Goal: Task Accomplishment & Management: Manage account settings

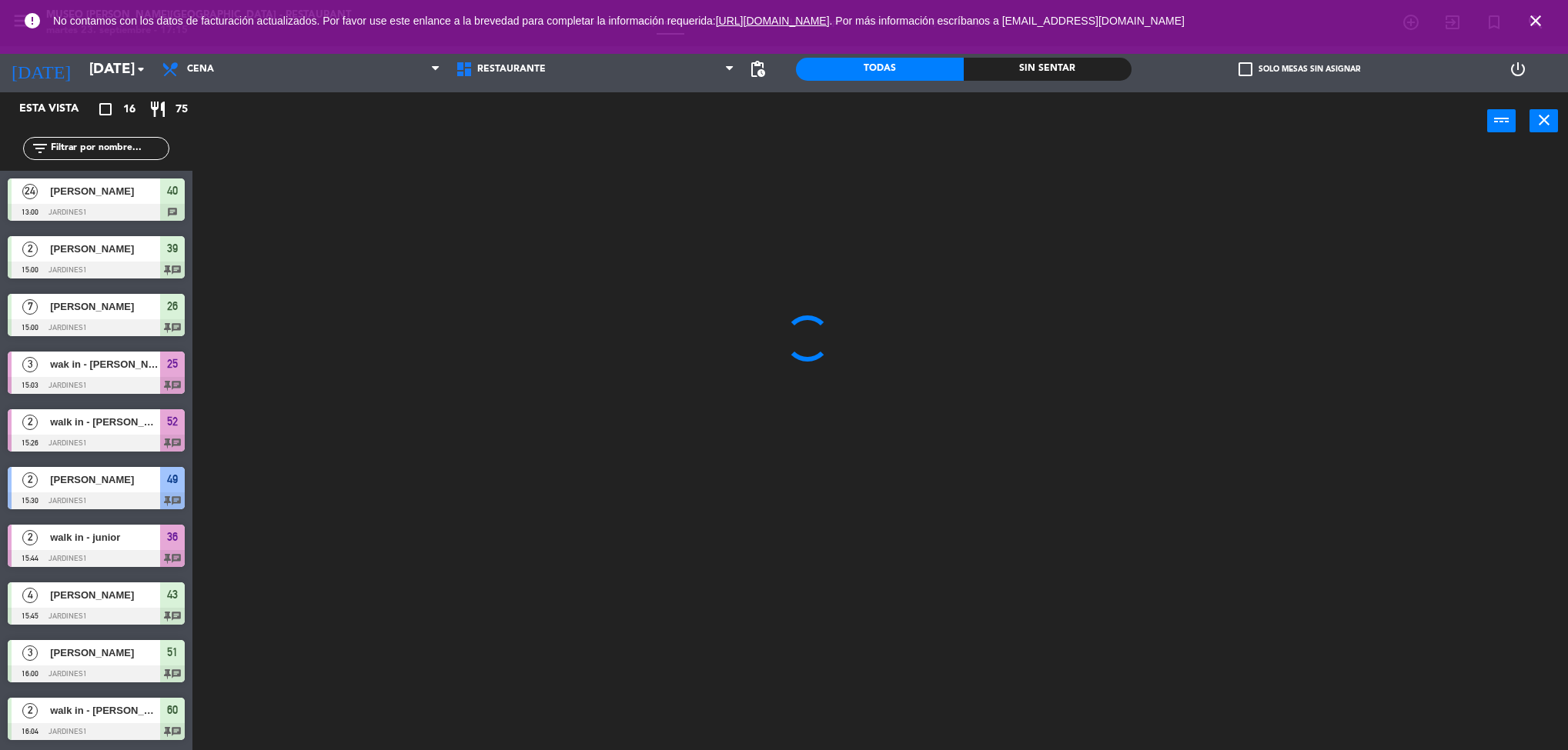
click at [236, 179] on ng-component "menu [GEOGRAPHIC_DATA][PERSON_NAME] - Restaurant [DATE] 23. septiembre - 17:15 …" at bounding box center [784, 377] width 1568 height 755
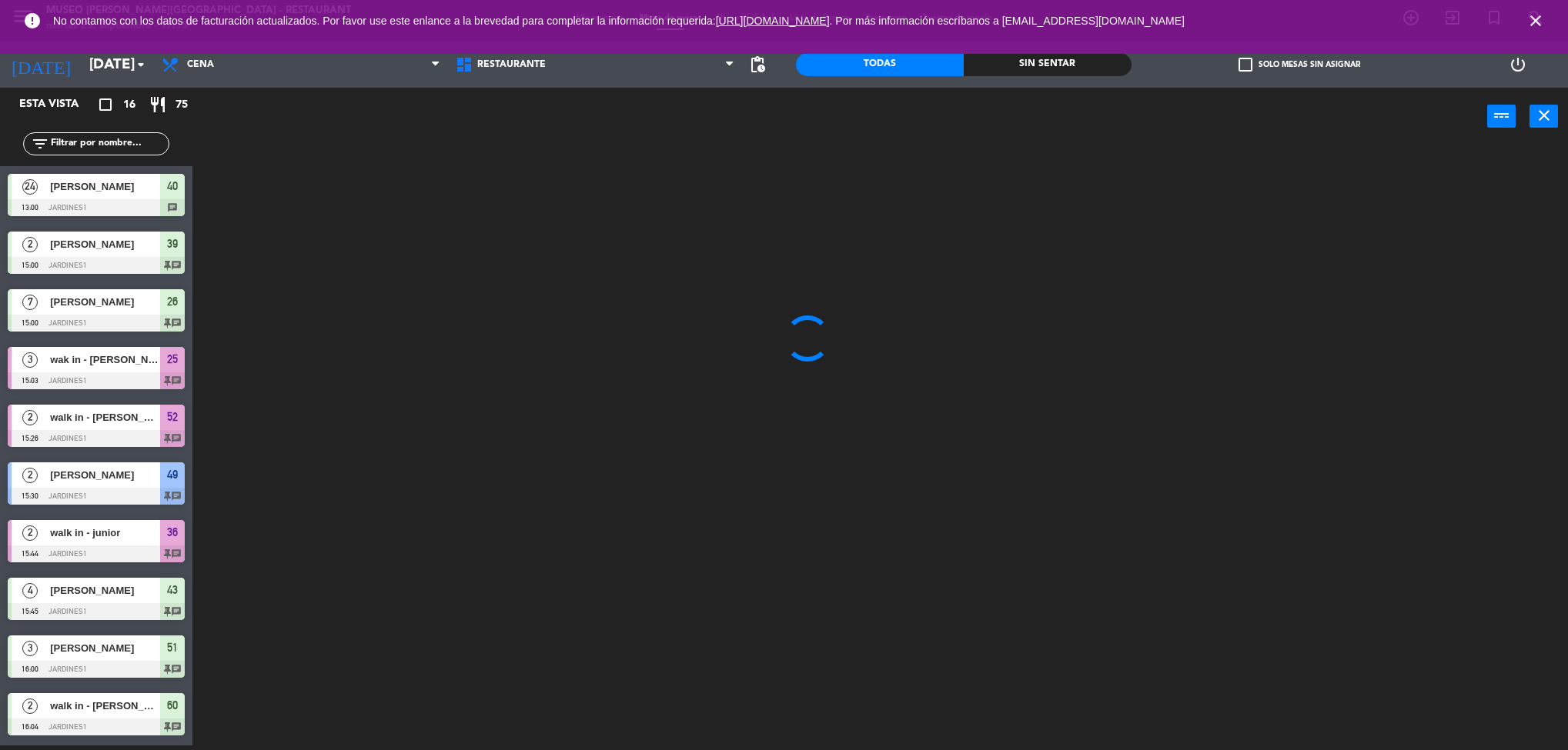
click at [1539, 28] on icon "close" at bounding box center [1536, 21] width 18 height 18
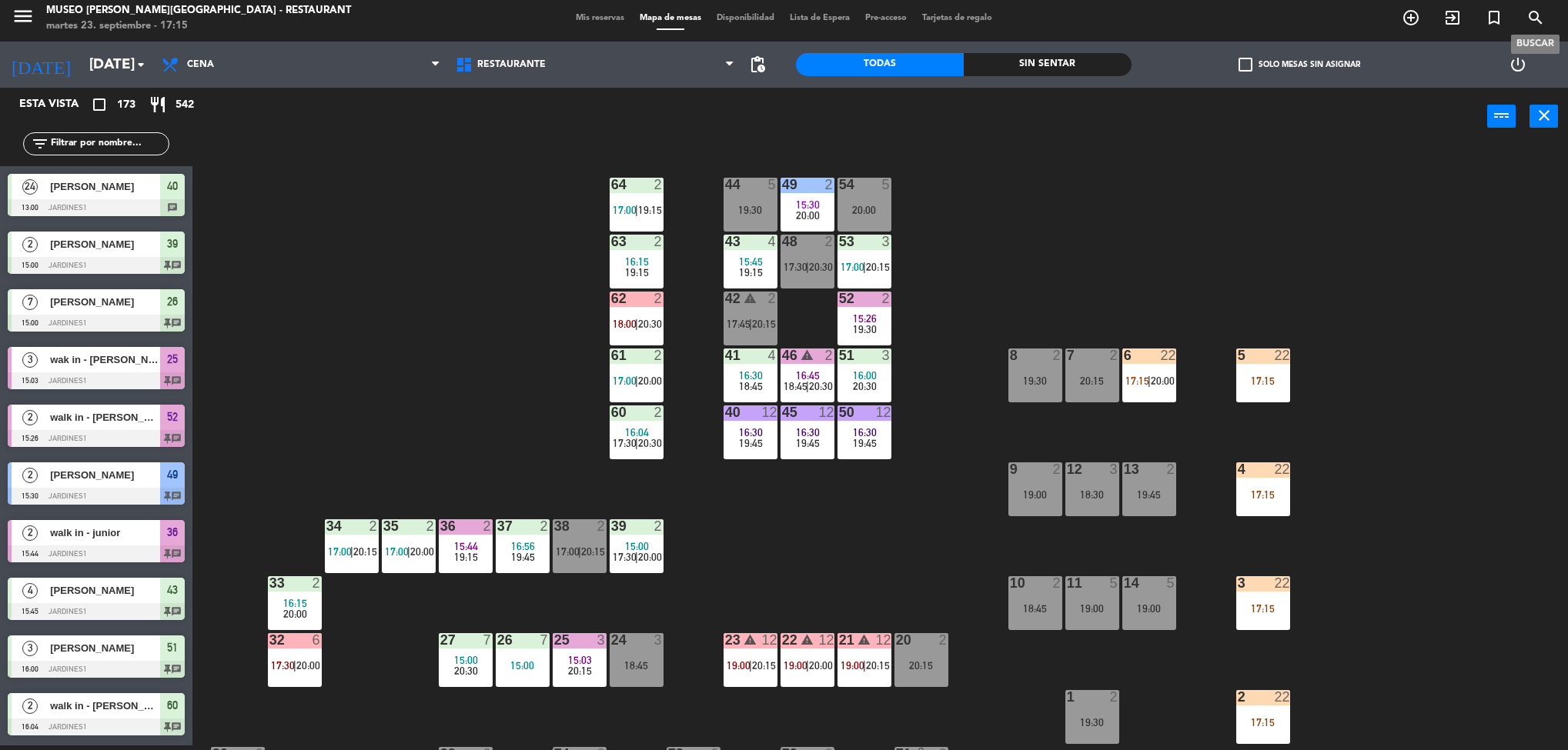
click at [1308, 372] on div "44 5 19:30 49 2 15:30 20:00 54 5 20:00 64 2 17:00 | 19:15 48 2 17:30 | 20:30 53…" at bounding box center [887, 450] width 1360 height 601
click at [1412, 404] on div "44 5 19:30 49 2 15:30 20:00 54 5 20:00 64 2 17:00 | 19:15 48 2 17:30 | 20:30 53…" at bounding box center [887, 450] width 1360 height 601
click at [1275, 360] on div "22" at bounding box center [1282, 355] width 15 height 13
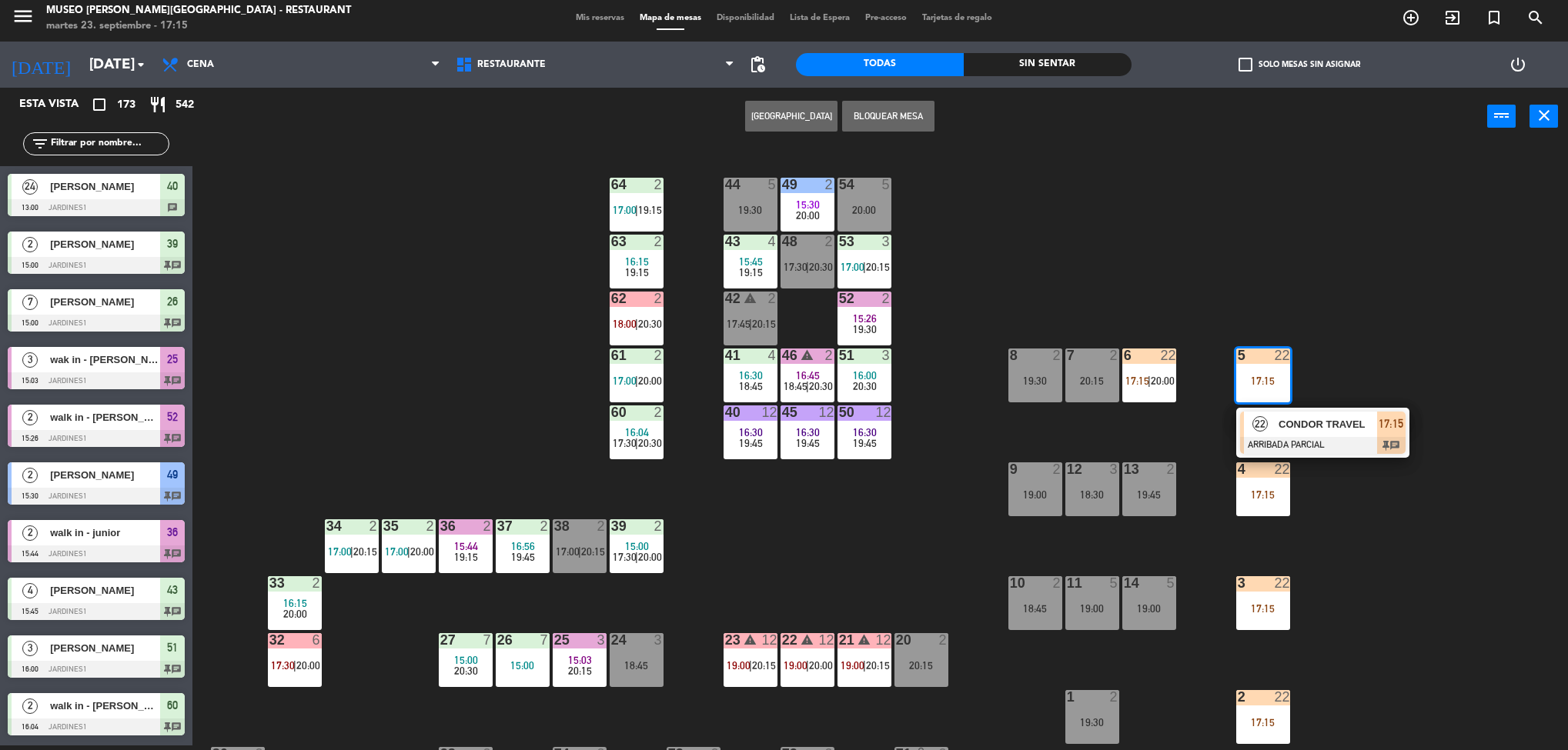
click at [1335, 426] on div "22 CONDOR TRAVEL ARRIBADA PARCIAL 17:15 chat" at bounding box center [1323, 433] width 197 height 50
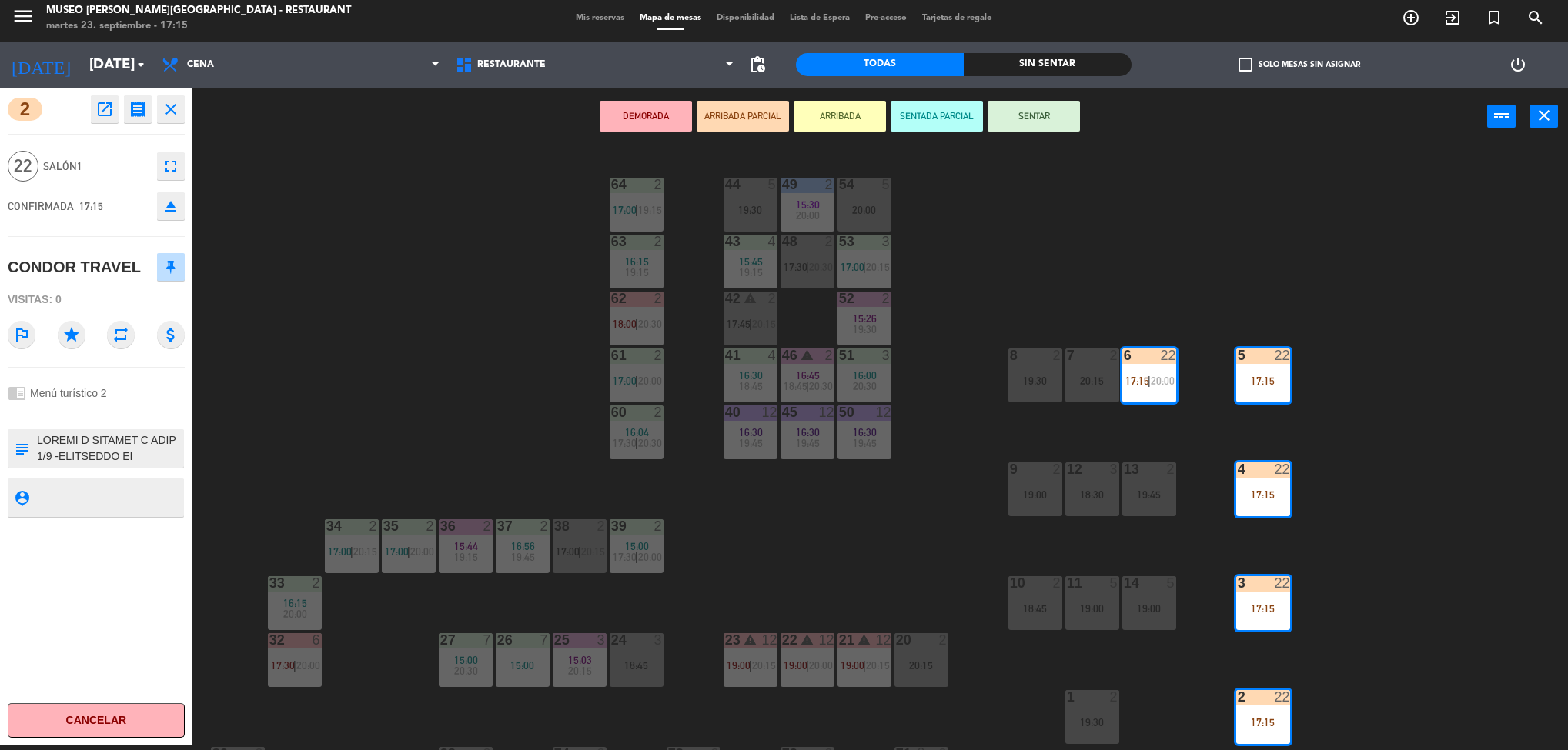
click at [99, 113] on icon "open_in_new" at bounding box center [105, 109] width 18 height 18
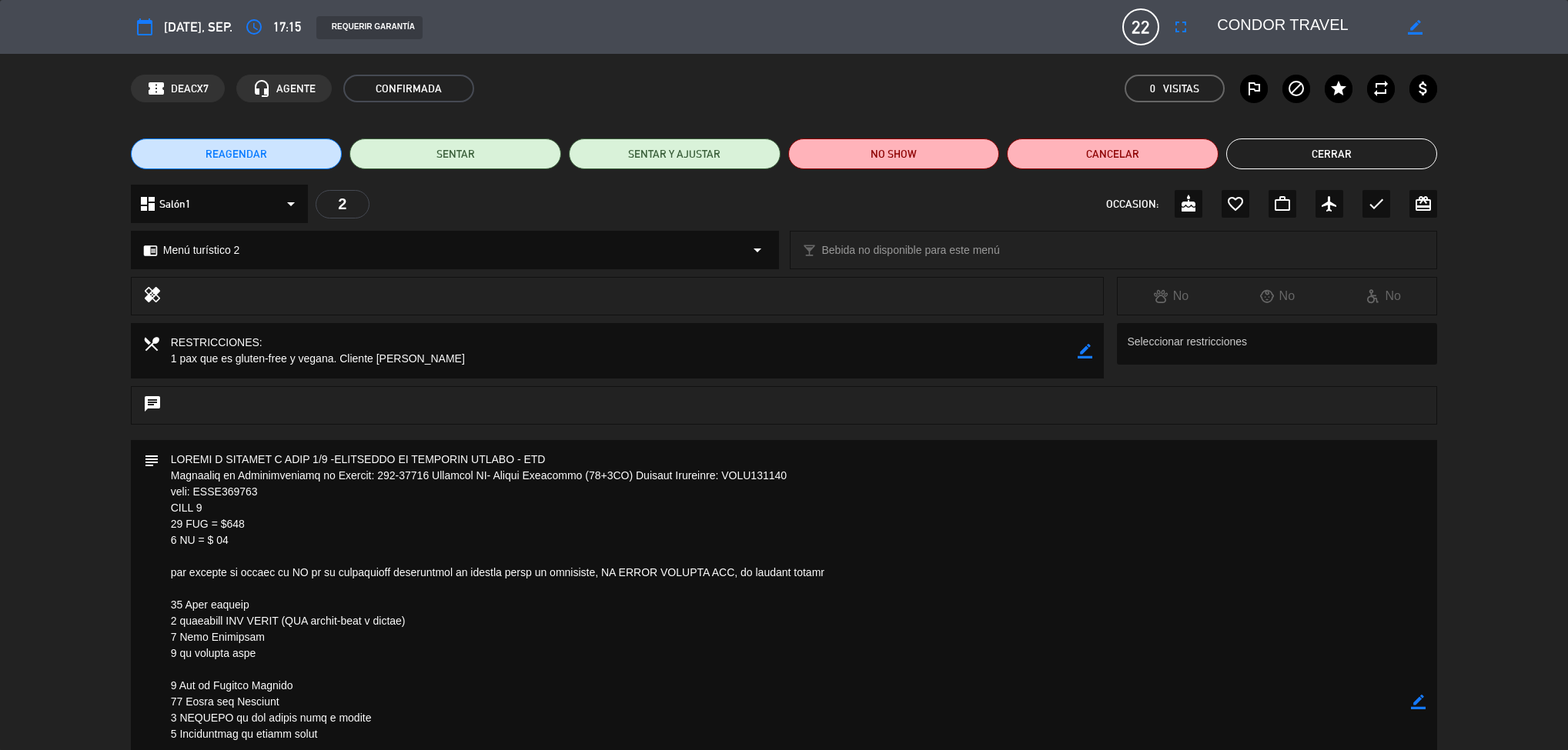
click at [634, 481] on textarea at bounding box center [786, 701] width 1253 height 523
click at [918, 608] on textarea at bounding box center [786, 701] width 1253 height 523
click at [929, 391] on div "calendar_today [DATE], sep. access_time 17:15 REQUERIR GARANTÍA 22 CONDOR TRAVE…" at bounding box center [784, 375] width 1568 height 750
click at [636, 665] on textarea at bounding box center [786, 701] width 1253 height 523
drag, startPoint x: 858, startPoint y: 586, endPoint x: 855, endPoint y: 515, distance: 71.1
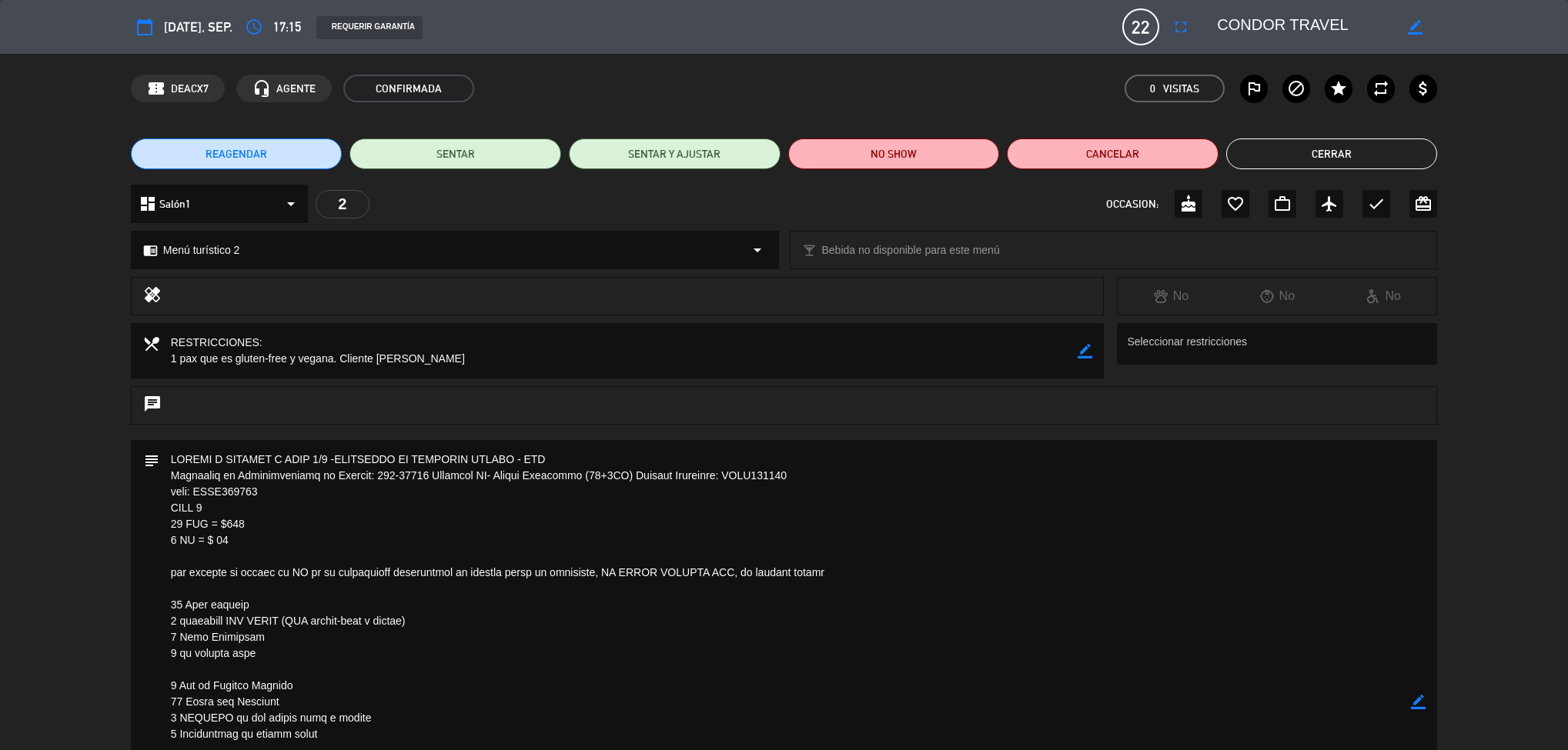
click at [855, 515] on textarea at bounding box center [786, 701] width 1253 height 523
click at [931, 606] on textarea at bounding box center [786, 701] width 1253 height 523
click at [913, 592] on textarea at bounding box center [786, 701] width 1253 height 523
click at [127, 648] on div "subject border_color" at bounding box center [784, 705] width 1568 height 531
click at [166, 749] on html "close × Museo [PERSON_NAME] Café - Restaurant × chrome_reader_mode Listado de R…" at bounding box center [784, 375] width 1568 height 750
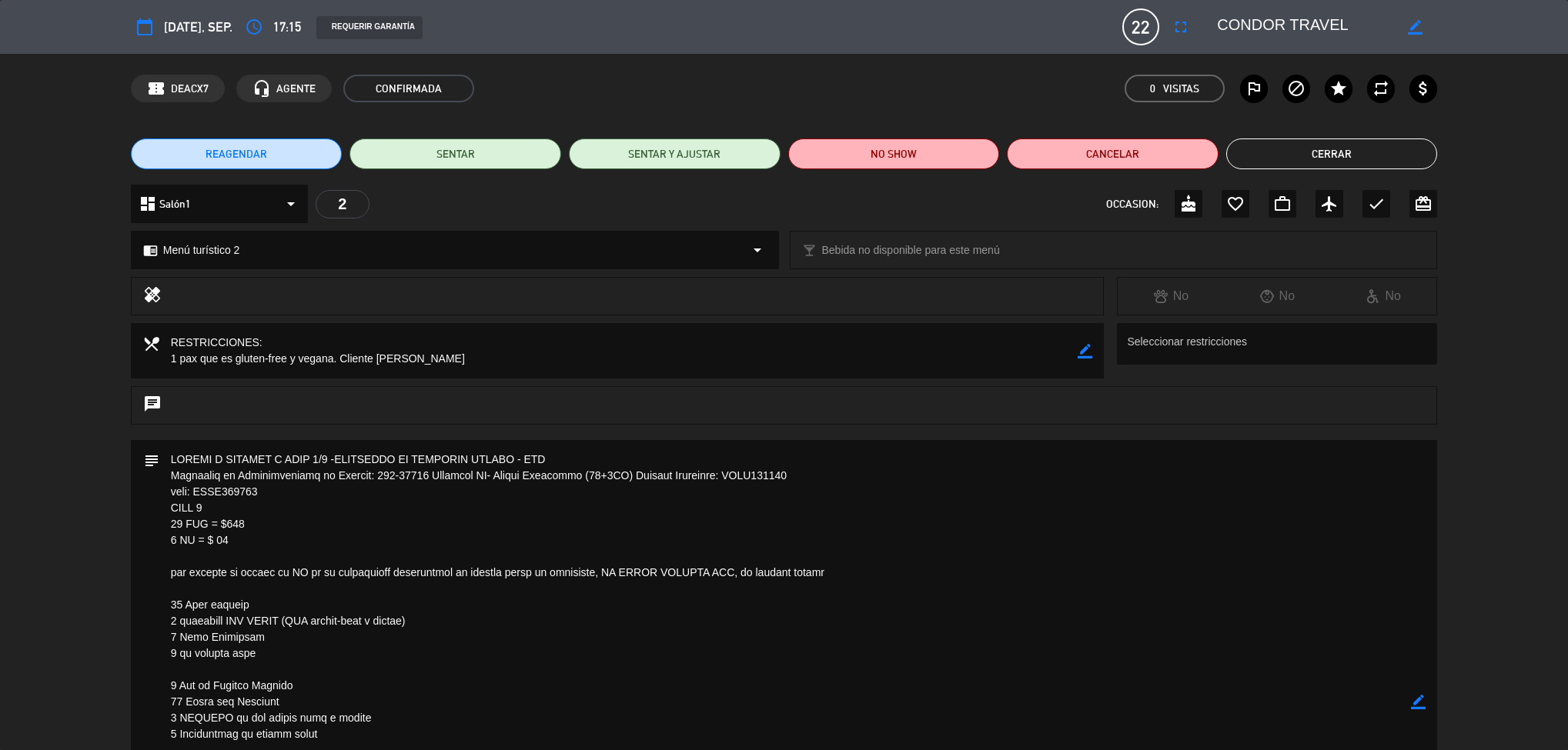
scroll to position [74, 0]
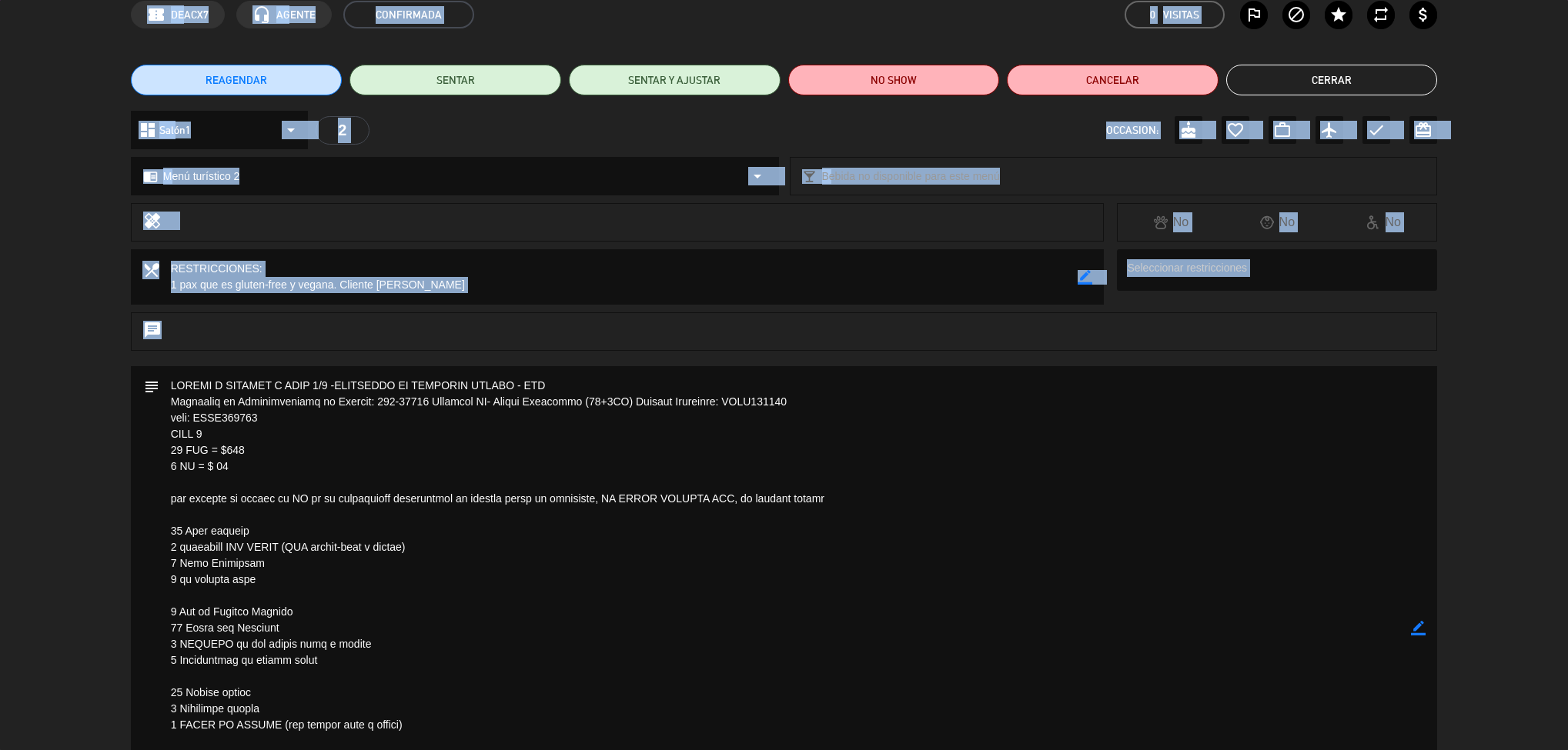
click at [72, 658] on div "subject border_color" at bounding box center [784, 632] width 1568 height 531
drag, startPoint x: 153, startPoint y: 611, endPoint x: 544, endPoint y: 689, distance: 398.7
click at [544, 689] on textarea at bounding box center [786, 627] width 1253 height 523
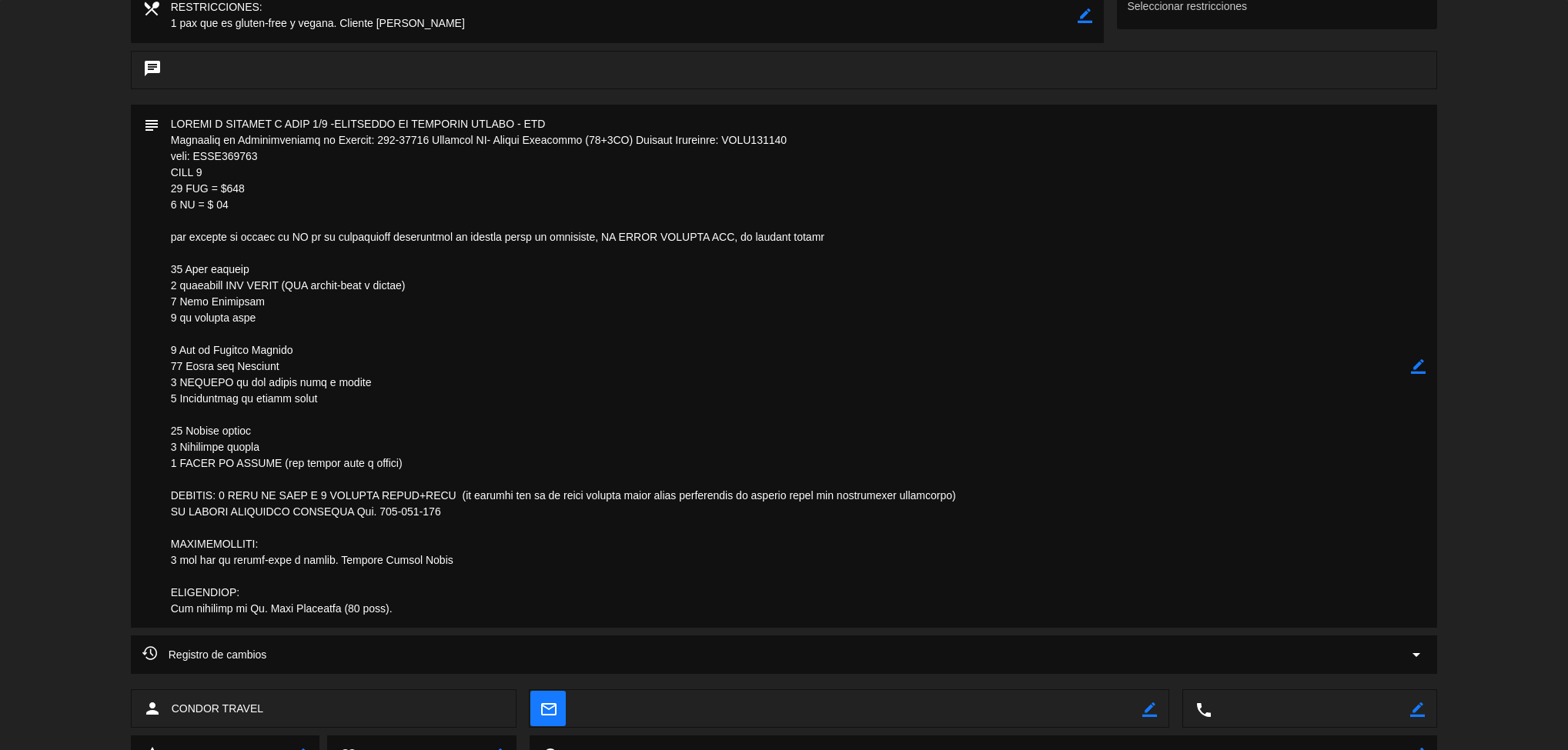
drag, startPoint x: 161, startPoint y: 580, endPoint x: 266, endPoint y: 767, distance: 214.5
click at [266, 749] on html "close × Museo [PERSON_NAME] Café - Restaurant × chrome_reader_mode Listado de R…" at bounding box center [784, 375] width 1568 height 750
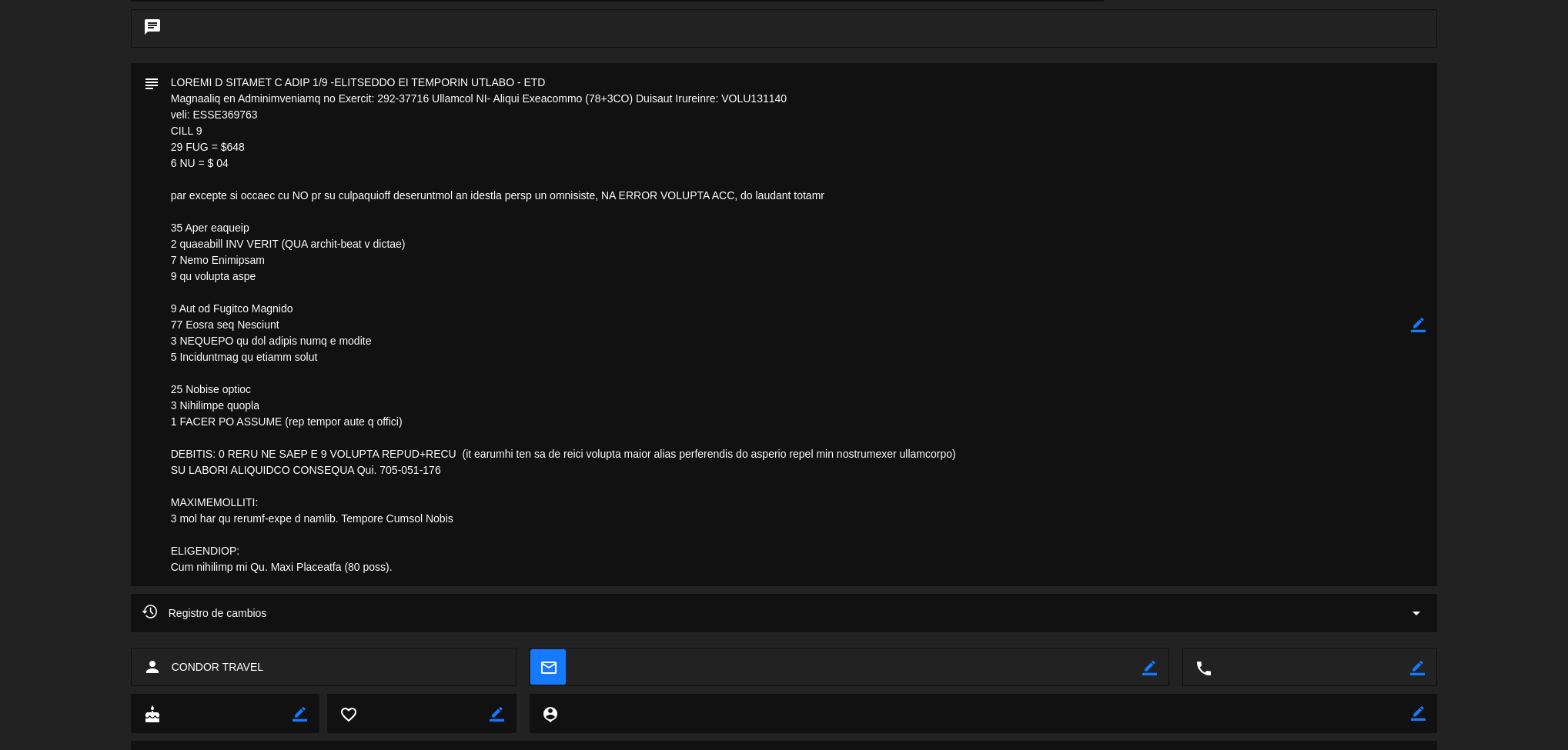
click at [584, 506] on textarea at bounding box center [786, 324] width 1253 height 523
click at [599, 555] on textarea at bounding box center [786, 324] width 1253 height 523
click at [1466, 557] on div "subject border_color" at bounding box center [784, 328] width 1568 height 531
drag, startPoint x: 123, startPoint y: 291, endPoint x: 95, endPoint y: 372, distance: 85.7
click at [95, 372] on div "subject border_color" at bounding box center [784, 328] width 1568 height 531
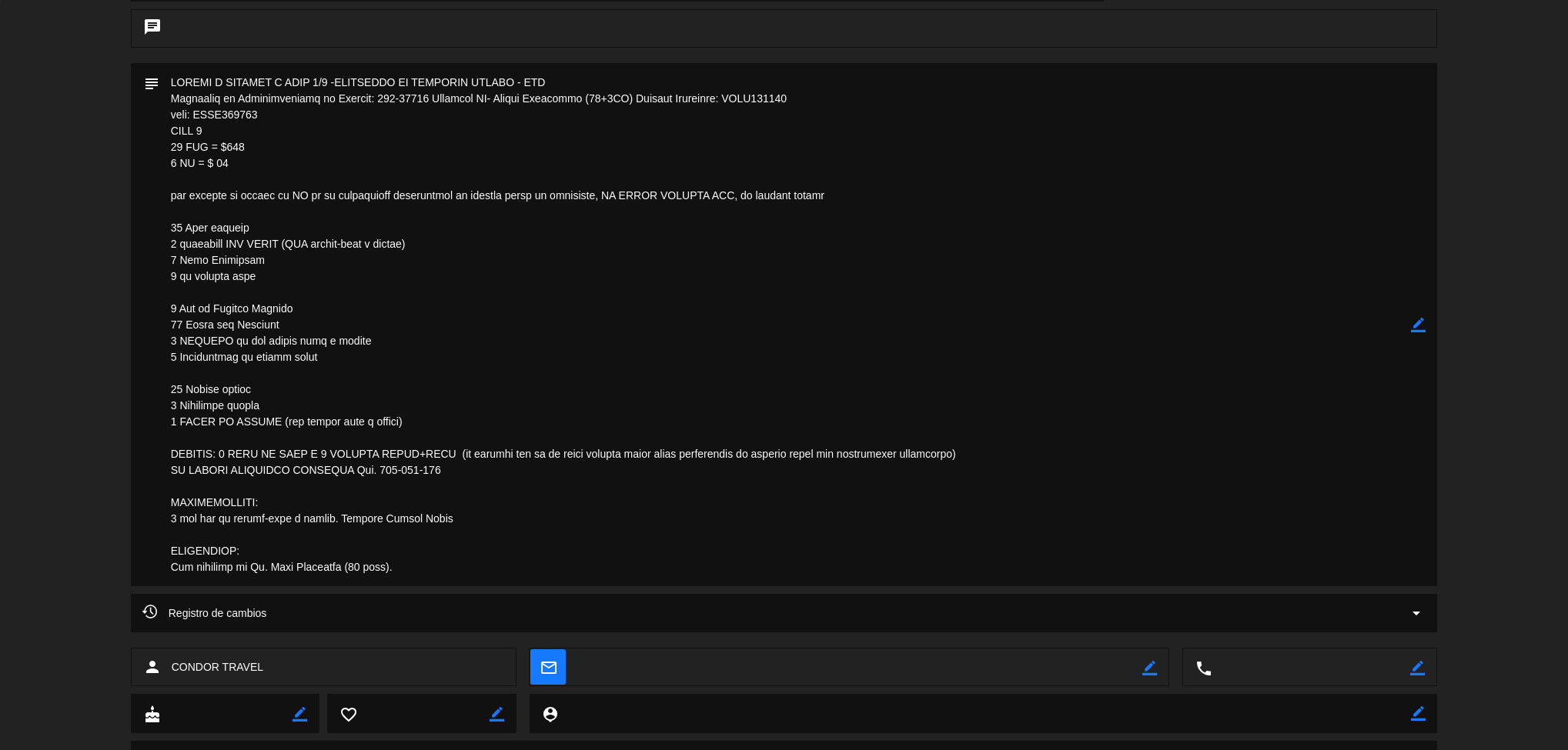
click at [180, 400] on textarea at bounding box center [786, 324] width 1253 height 523
click at [182, 413] on textarea at bounding box center [786, 324] width 1253 height 523
click at [79, 395] on div "subject border_color" at bounding box center [784, 328] width 1568 height 531
click at [1015, 749] on html "close × Museo [PERSON_NAME] Café - Restaurant × chrome_reader_mode Listado de R…" at bounding box center [784, 375] width 1568 height 750
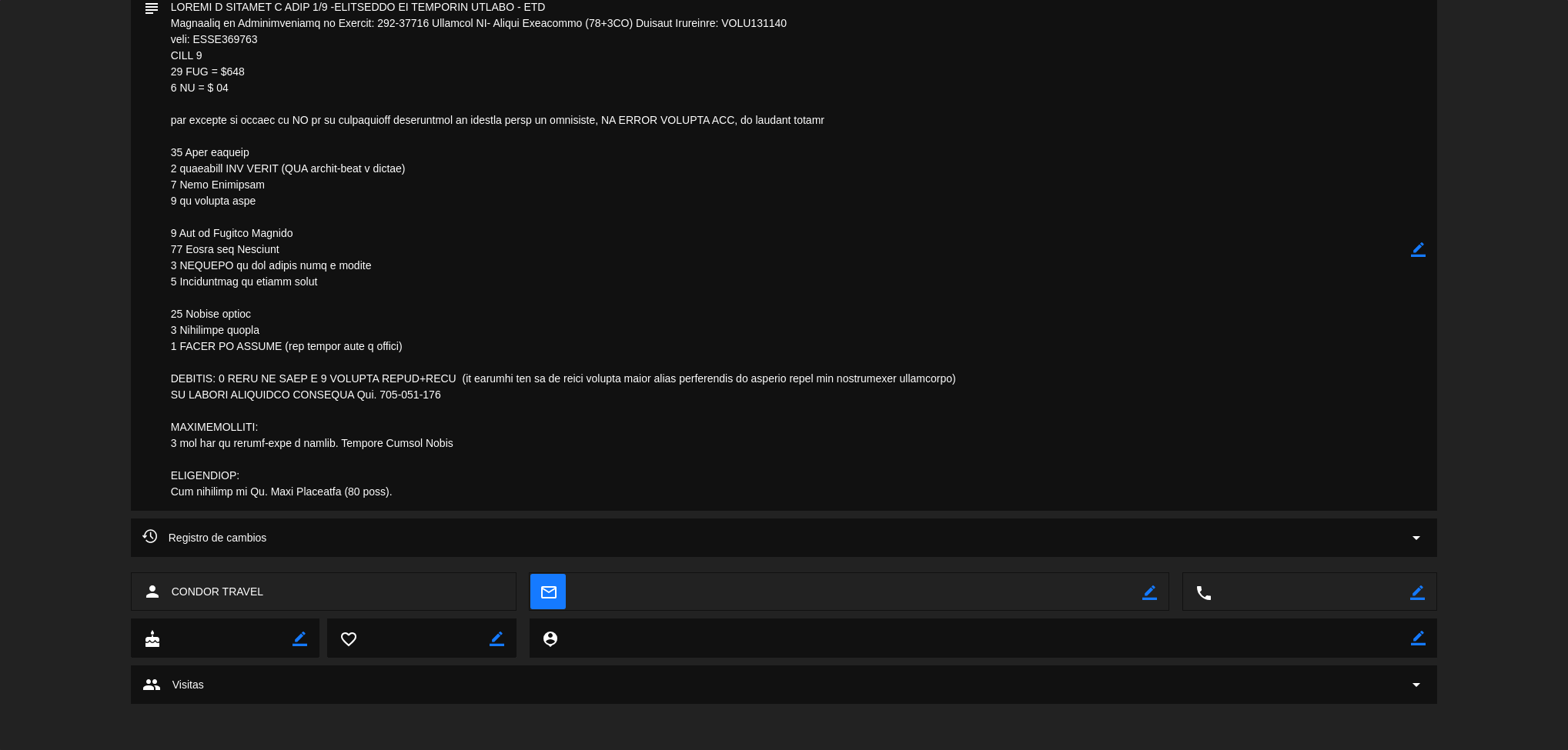
click at [1096, 421] on textarea at bounding box center [786, 249] width 1253 height 523
click at [1174, 303] on textarea at bounding box center [786, 249] width 1253 height 523
drag, startPoint x: 816, startPoint y: 590, endPoint x: 753, endPoint y: 735, distance: 158.1
click at [753, 735] on div "calendar_today [DATE], sep. access_time 17:15 REQUERIR GARANTÍA 22 CONDOR TRAVE…" at bounding box center [784, 375] width 1568 height 750
click at [779, 553] on div "Registro de cambios arrow_drop_down" at bounding box center [785, 538] width 1308 height 39
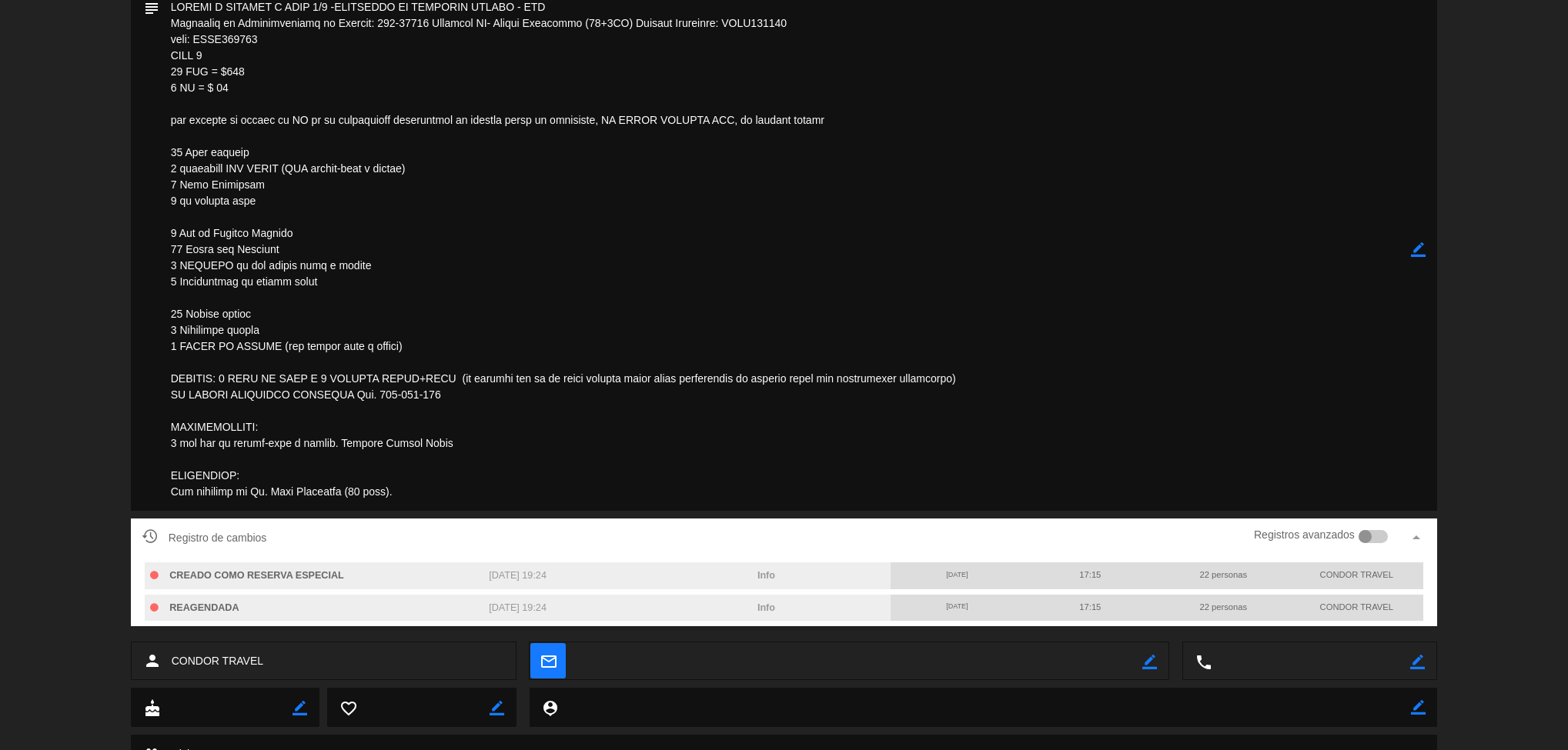
click at [125, 463] on div "subject border_color" at bounding box center [784, 253] width 1568 height 531
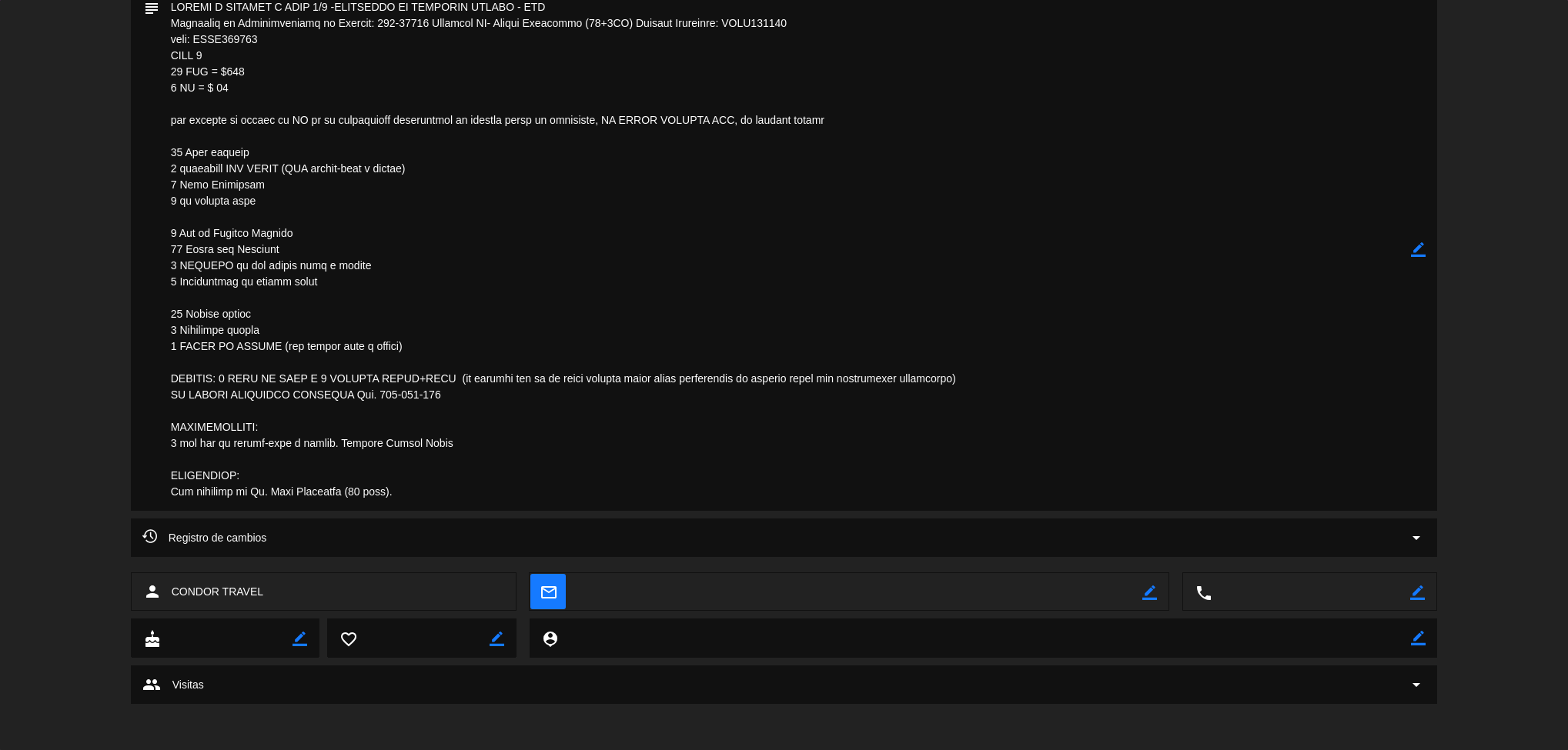
click at [142, 479] on div "subject border_color" at bounding box center [785, 249] width 1308 height 523
click at [112, 522] on div "Registro de cambios arrow_drop_down" at bounding box center [784, 546] width 1568 height 54
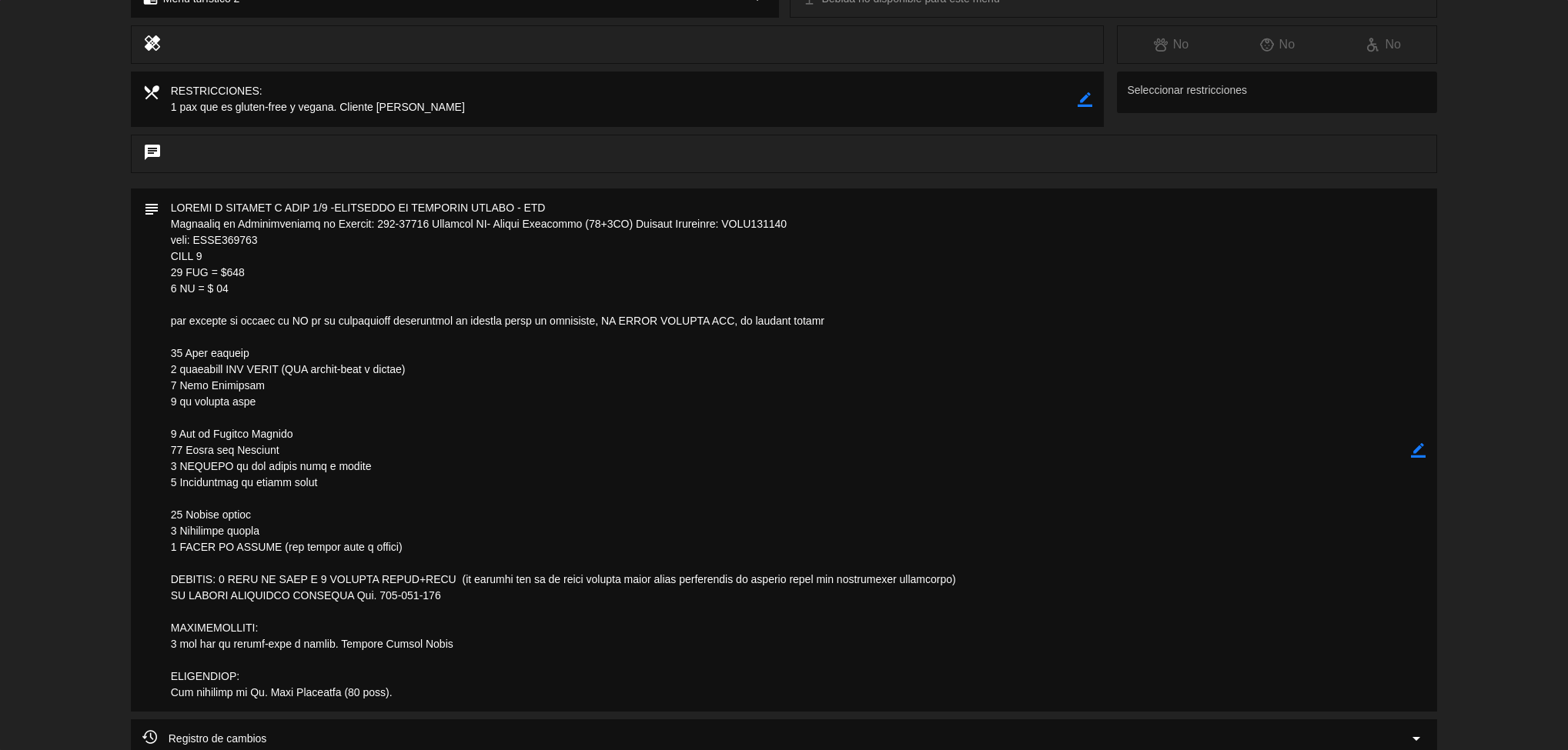
scroll to position [0, 0]
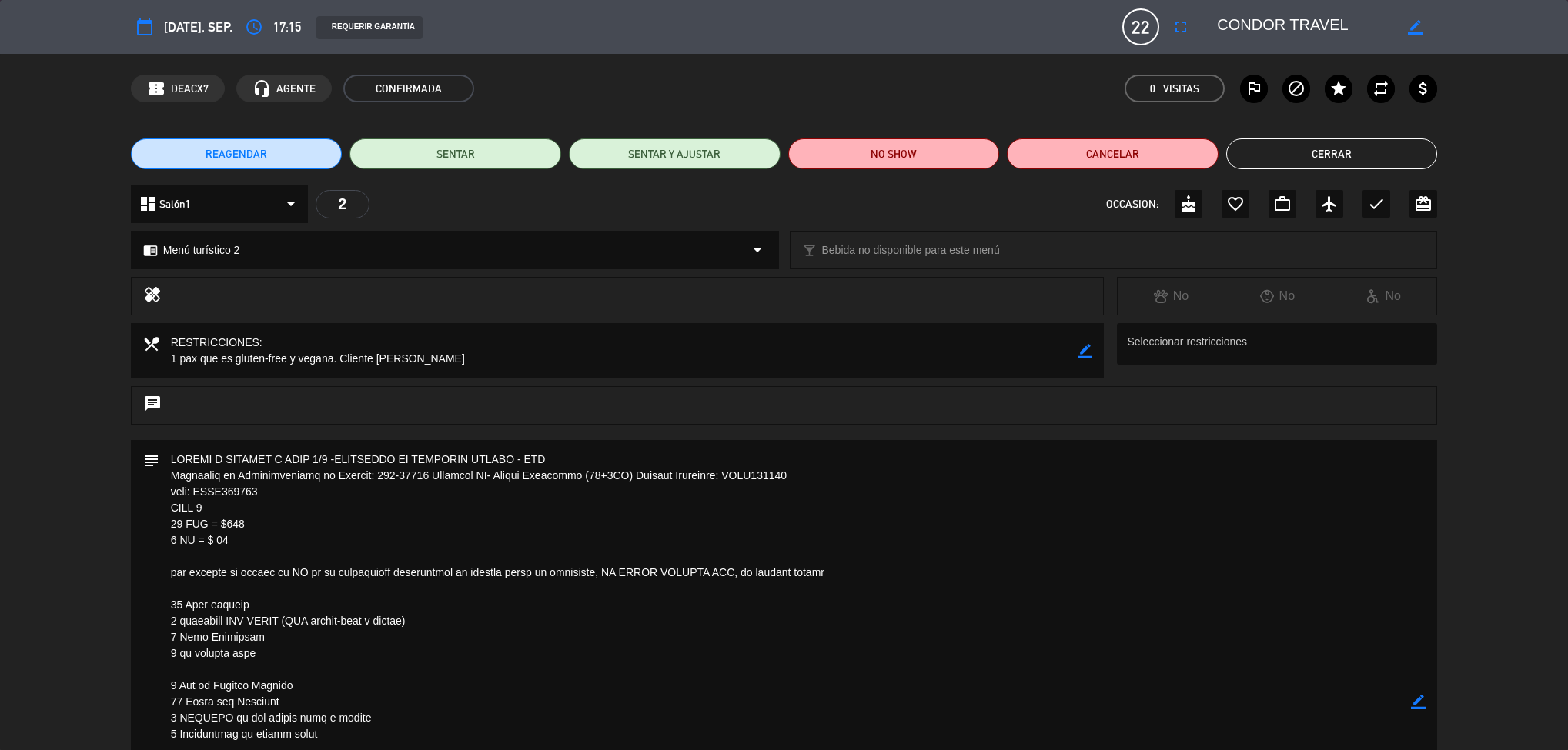
drag, startPoint x: 457, startPoint y: 319, endPoint x: 392, endPoint y: -48, distance: 372.7
click at [392, 0] on html "close × Museo [PERSON_NAME] Café - Restaurant × chrome_reader_mode Listado de R…" at bounding box center [784, 375] width 1568 height 750
click at [1339, 181] on div "REAGENDAR SENTAR SENTAR Y AJUSTAR NO SHOW Cancelar Cerrar" at bounding box center [784, 154] width 1568 height 61
click at [1358, 152] on button "Cerrar" at bounding box center [1333, 154] width 212 height 31
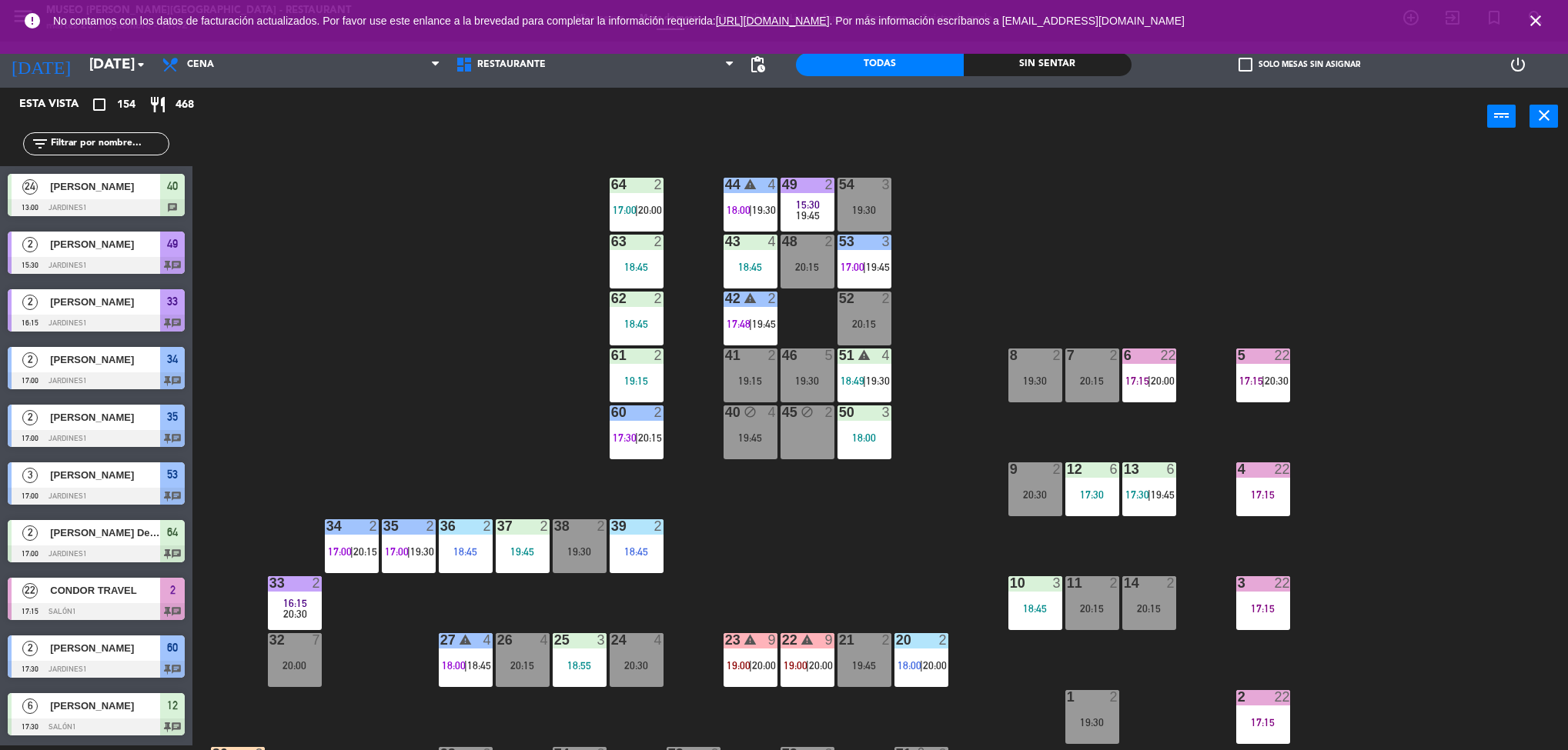
click at [1011, 576] on div "10" at bounding box center [1010, 583] width 1 height 13
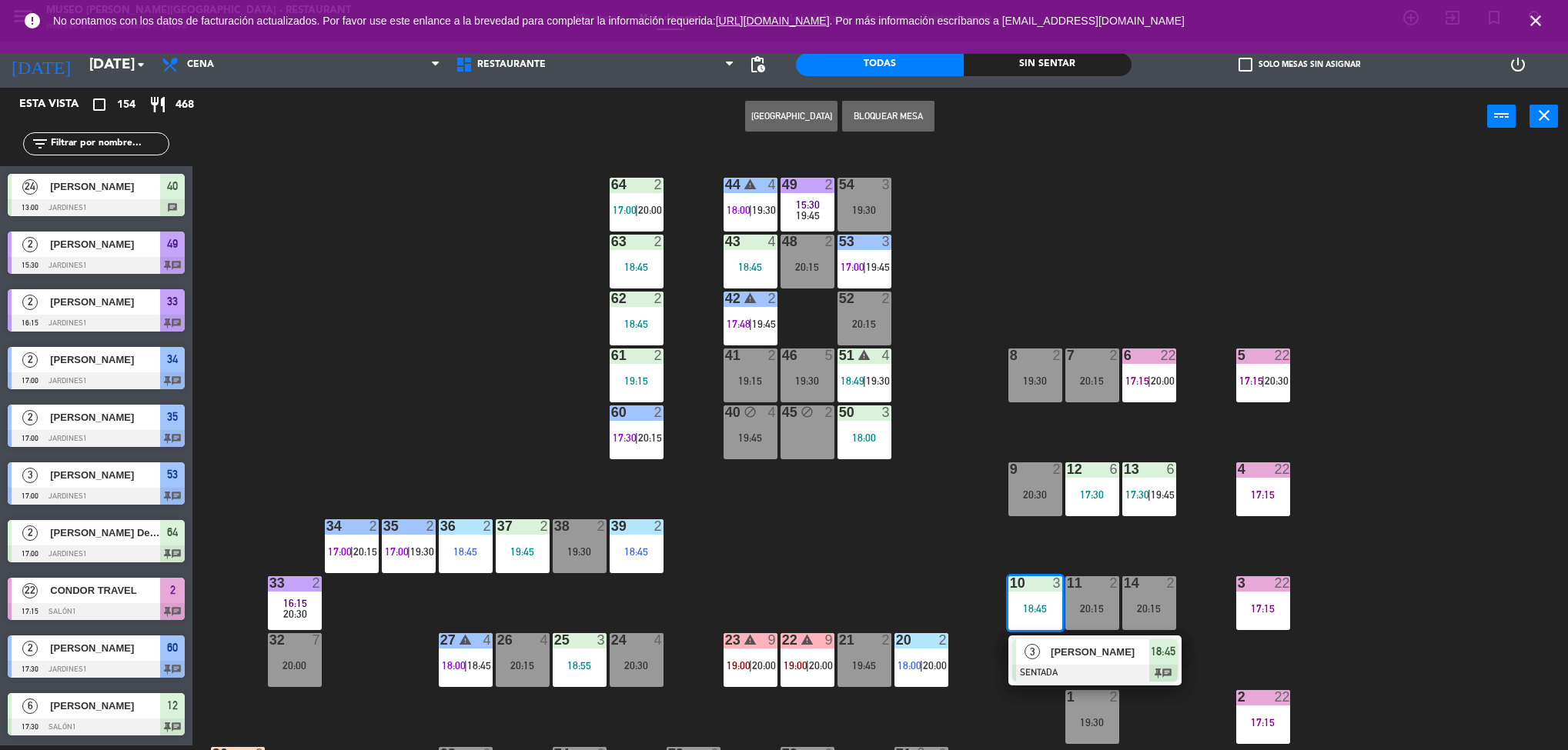
click at [1072, 647] on div "3 [PERSON_NAME] SENTADA 18:45 chat" at bounding box center [1095, 661] width 197 height 50
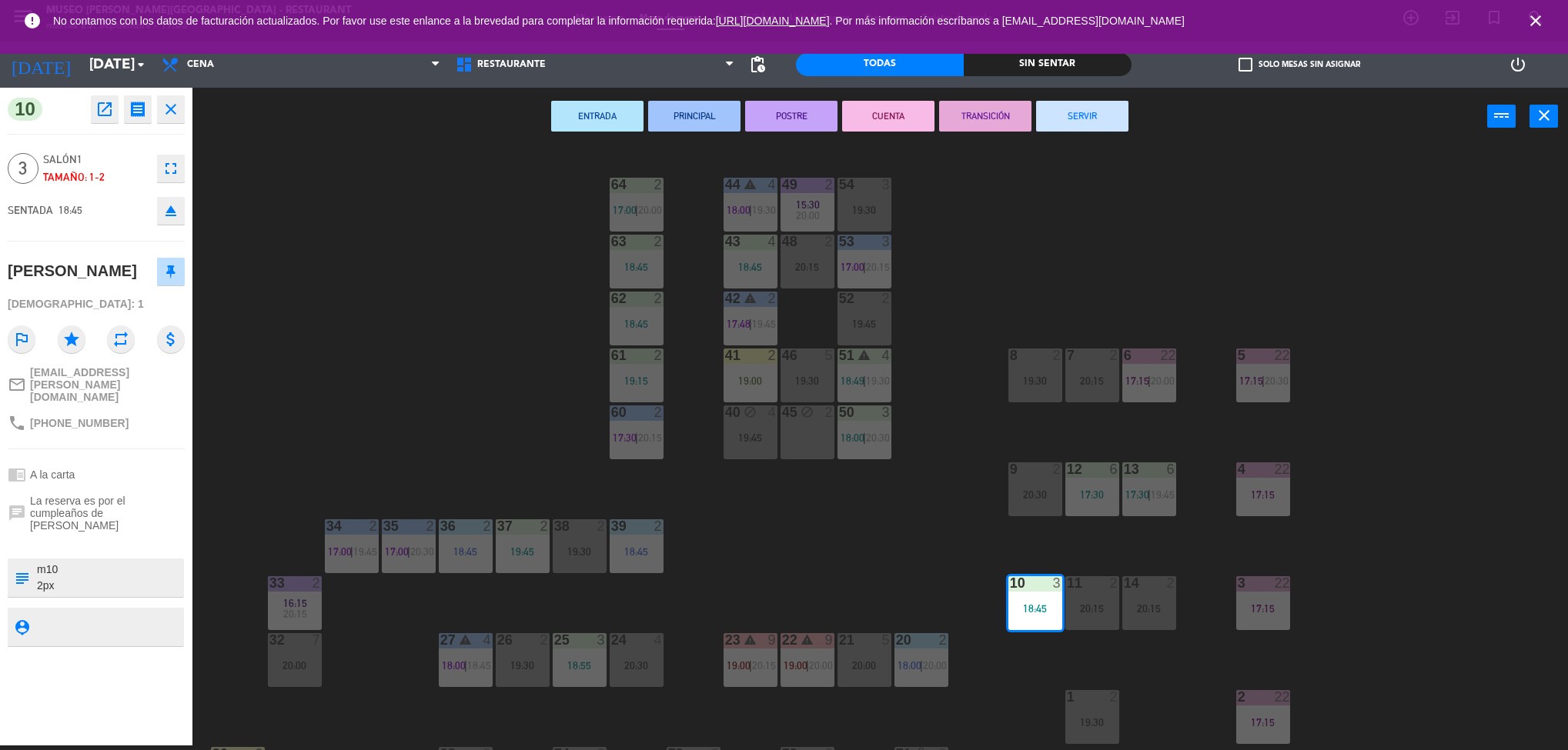
click at [855, 538] on div "44 warning 4 18:00 | 19:30 49 2 15:30 20:00 54 3 19:30 64 2 17:00 | 20:00 48 2 …" at bounding box center [887, 450] width 1360 height 601
click at [1155, 495] on span "19:45" at bounding box center [1163, 495] width 24 height 13
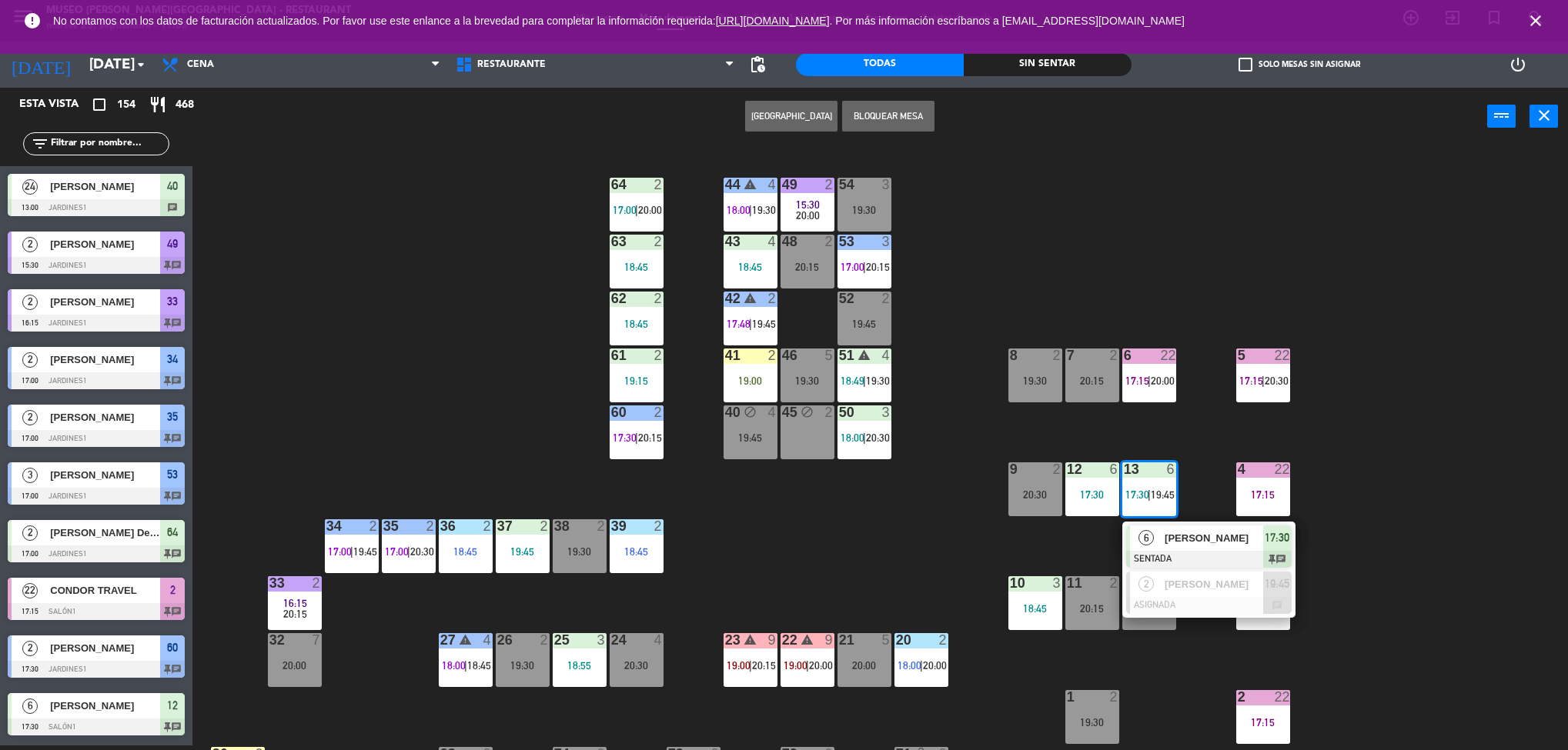
scroll to position [4, 0]
click at [1218, 540] on div "6 [PERSON_NAME] SENTADA 17:30 chat" at bounding box center [1209, 547] width 197 height 50
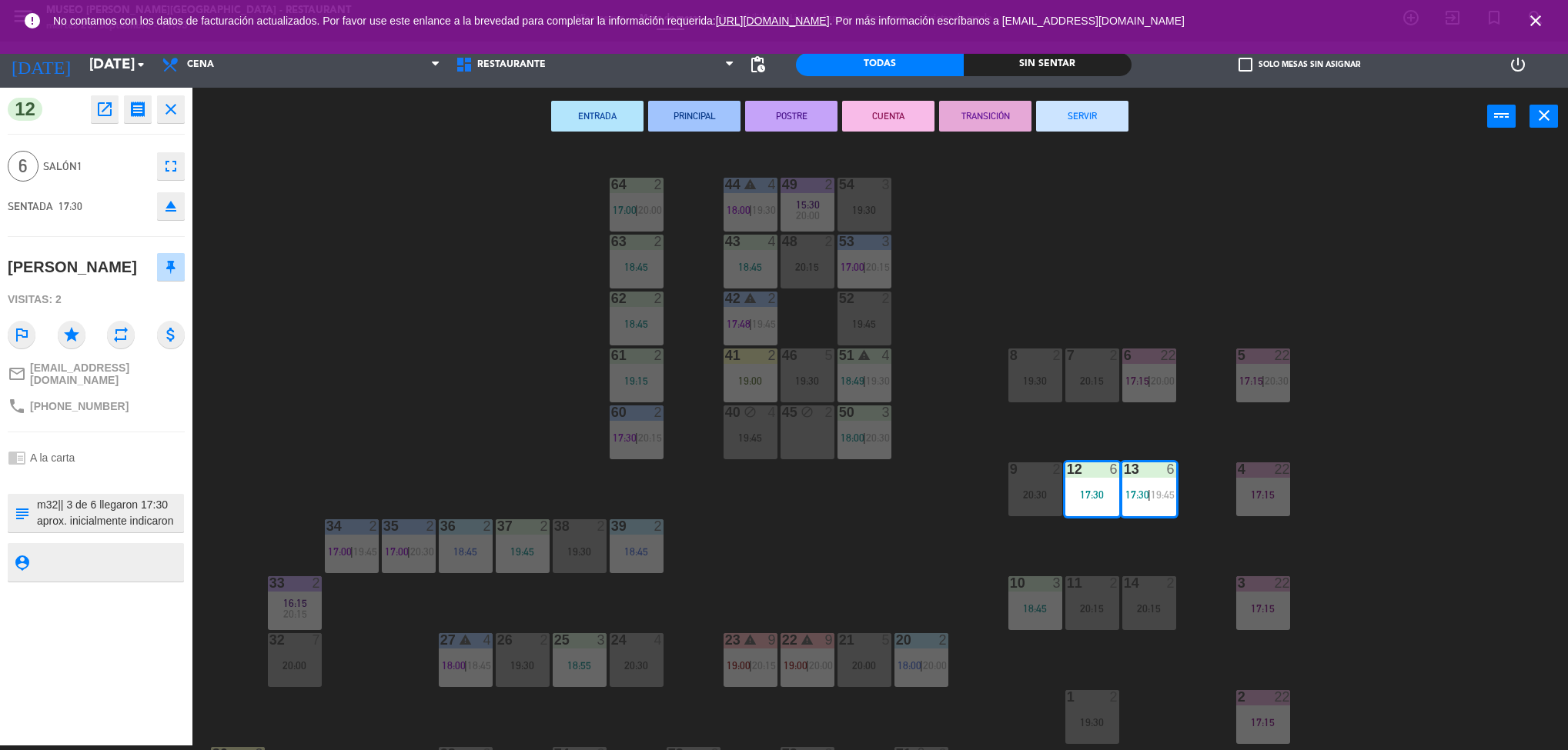
click at [96, 120] on button "open_in_new" at bounding box center [104, 109] width 28 height 28
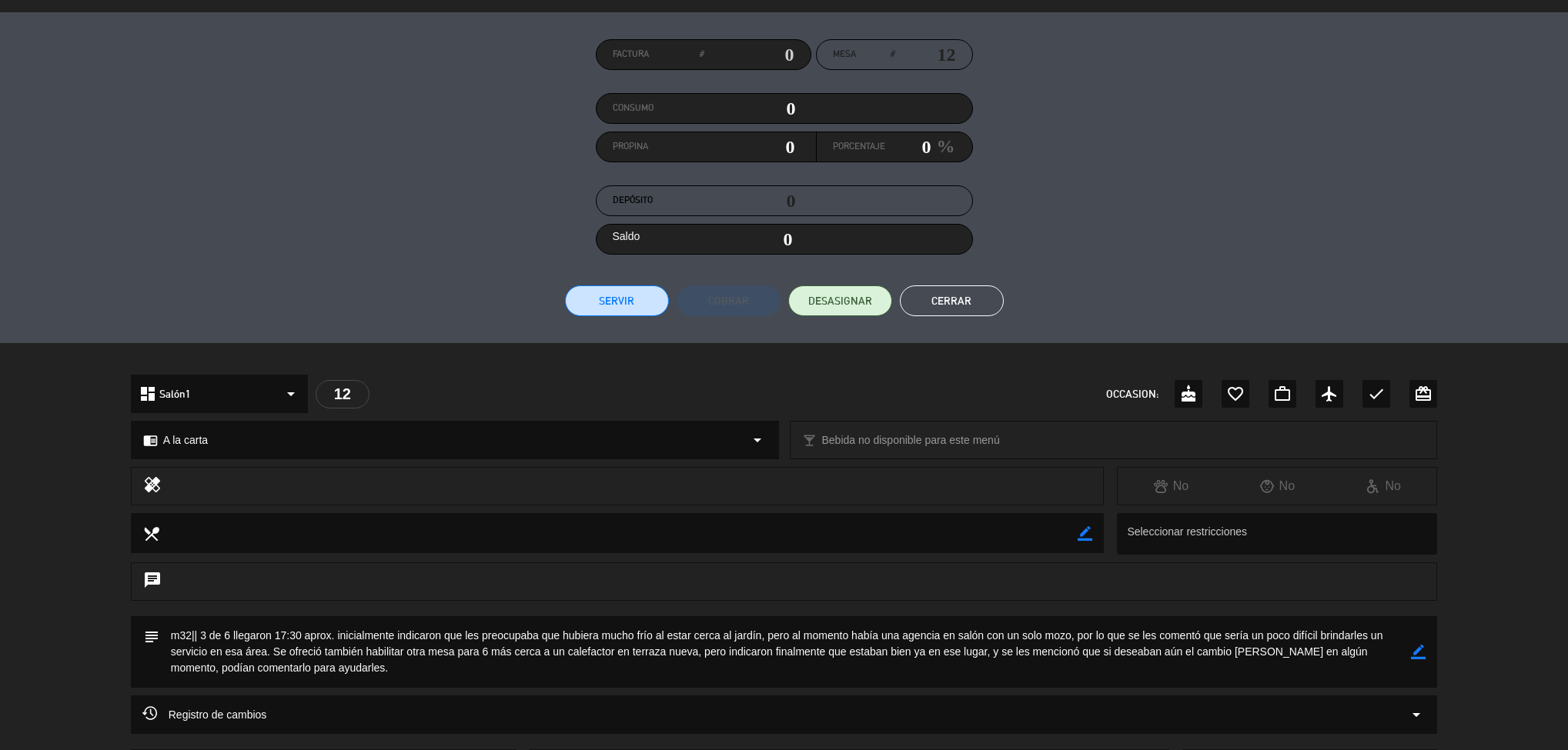
scroll to position [289, 0]
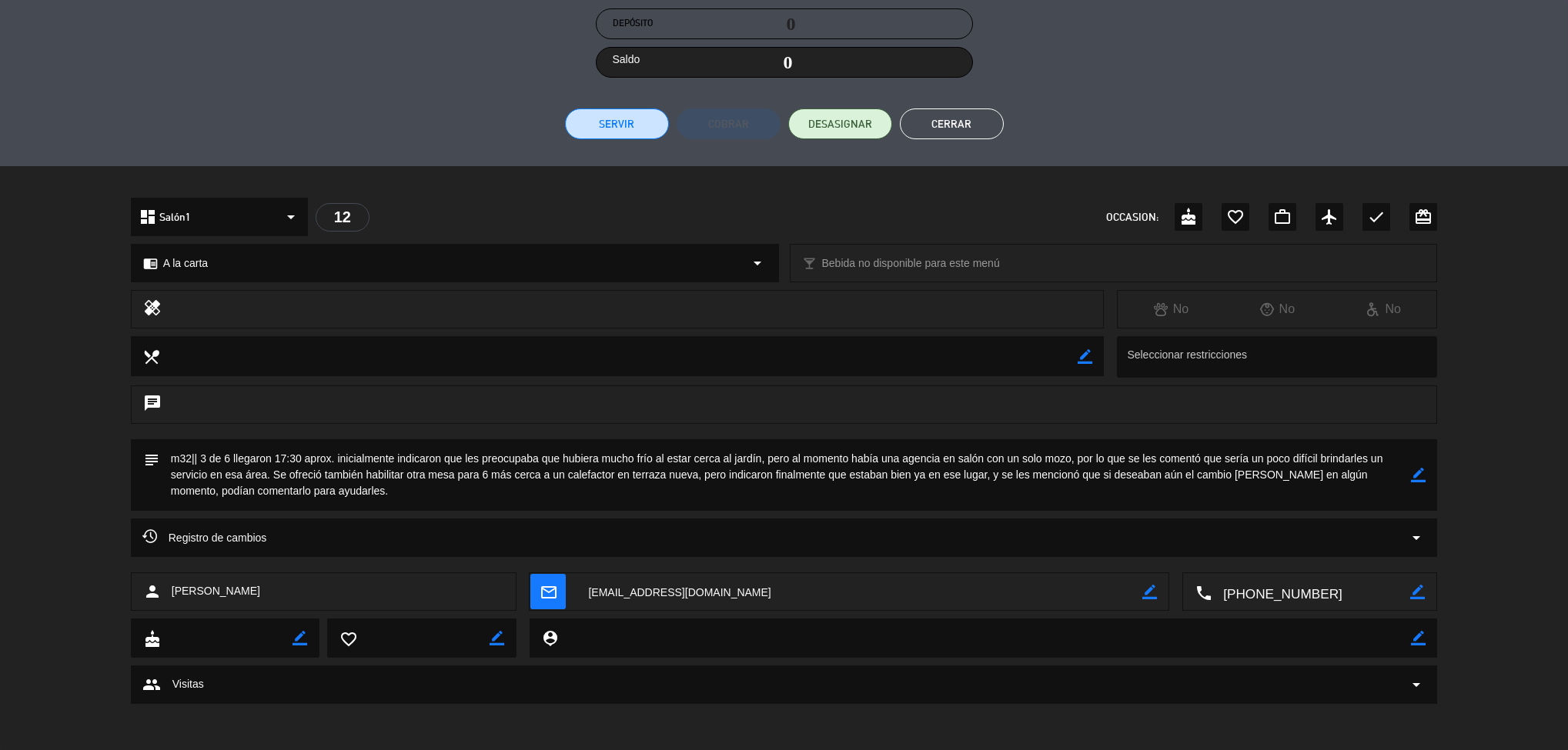
drag, startPoint x: 445, startPoint y: 735, endPoint x: 458, endPoint y: 779, distance: 45.9
click at [458, 749] on html "close × Museo [PERSON_NAME] Café - Restaurant × chrome_reader_mode Listado de R…" at bounding box center [784, 375] width 1568 height 750
click at [86, 582] on div "person [PERSON_NAME] mail_outline border_color local_phone border_color" at bounding box center [784, 595] width 1568 height 46
click at [970, 124] on button "Cerrar" at bounding box center [952, 123] width 104 height 31
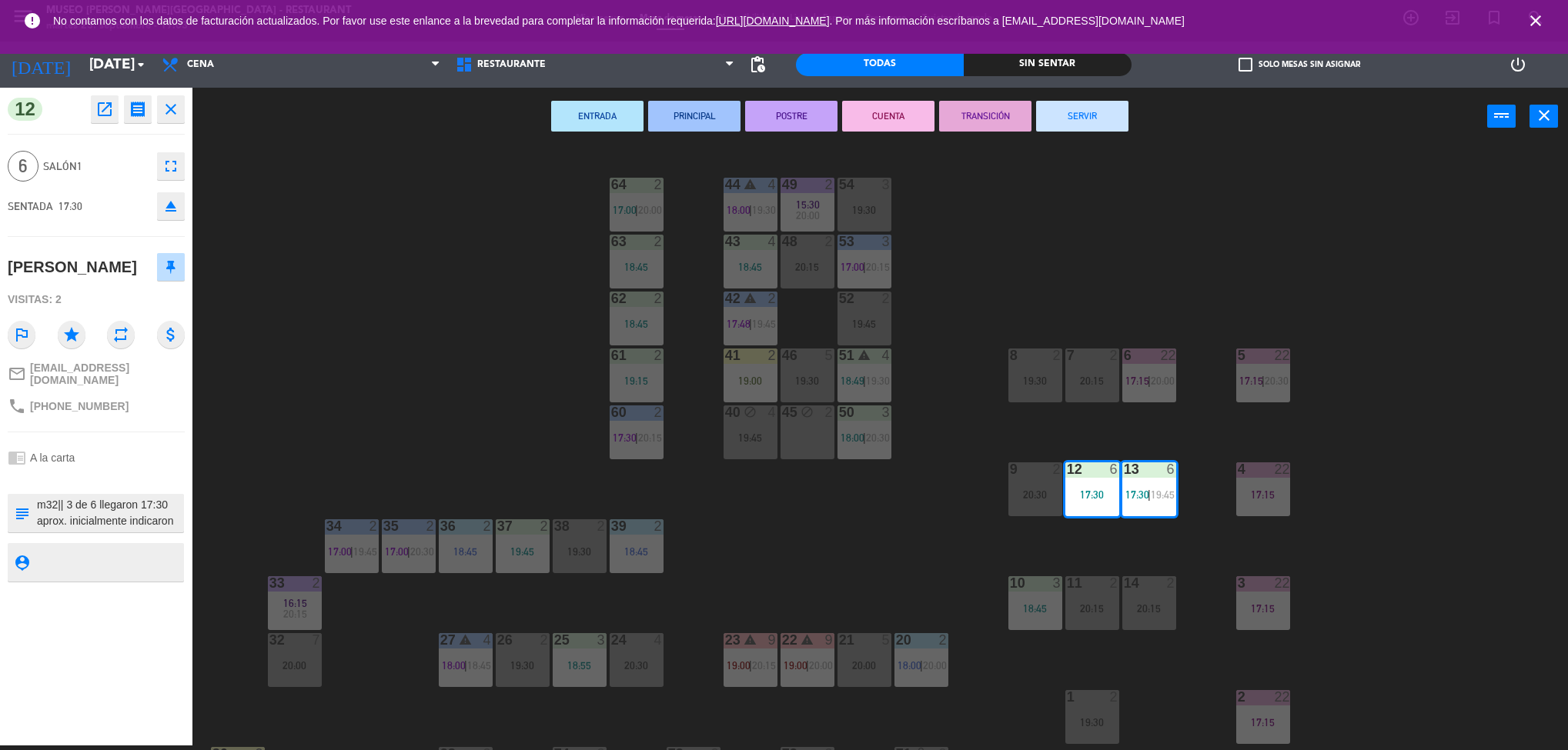
click at [844, 593] on div "44 warning 4 18:00 | 19:30 49 2 15:30 20:00 54 3 19:30 64 2 17:00 | 20:00 48 2 …" at bounding box center [887, 450] width 1360 height 601
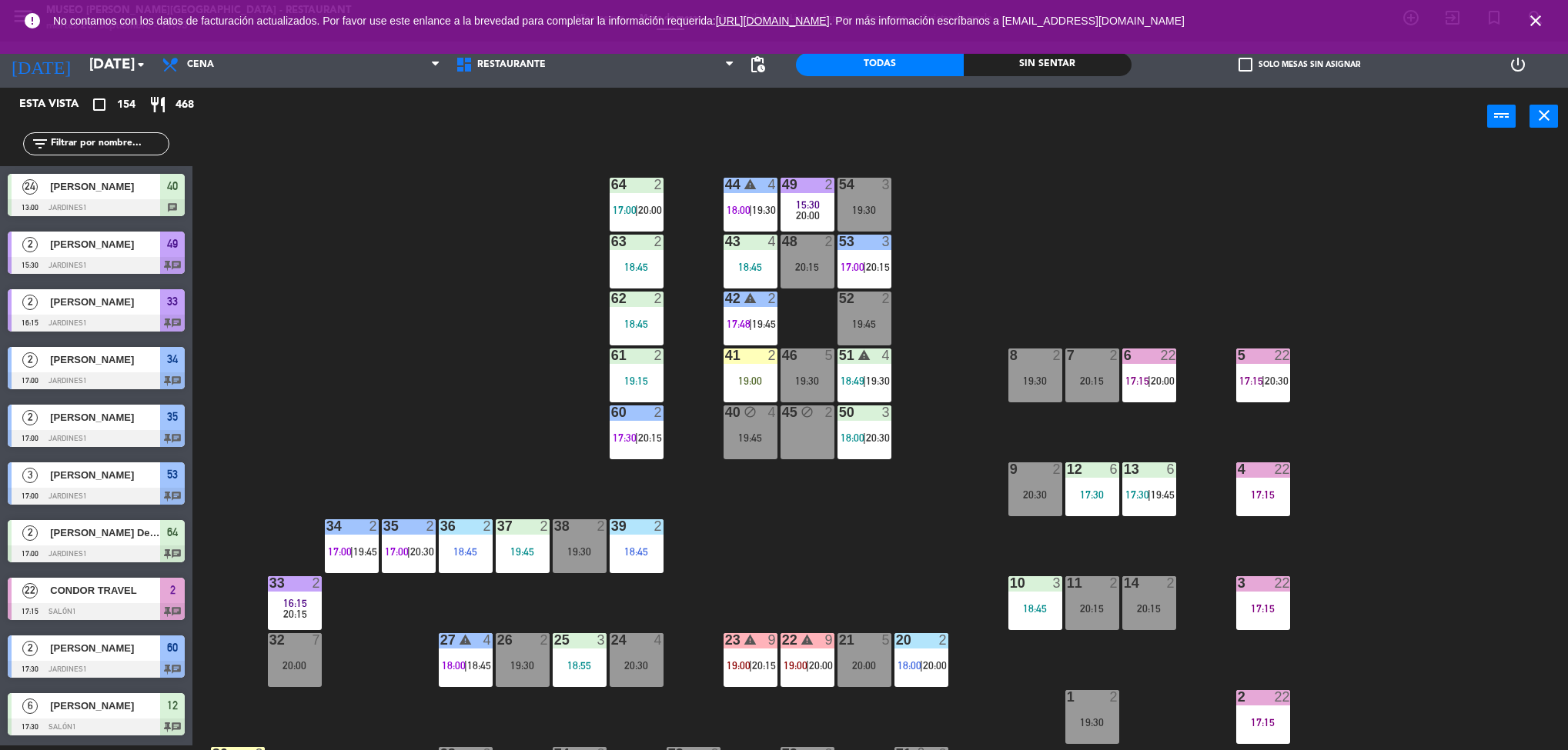
click at [1058, 63] on div "Sin sentar" at bounding box center [1048, 64] width 168 height 23
